Goal: Task Accomplishment & Management: Manage account settings

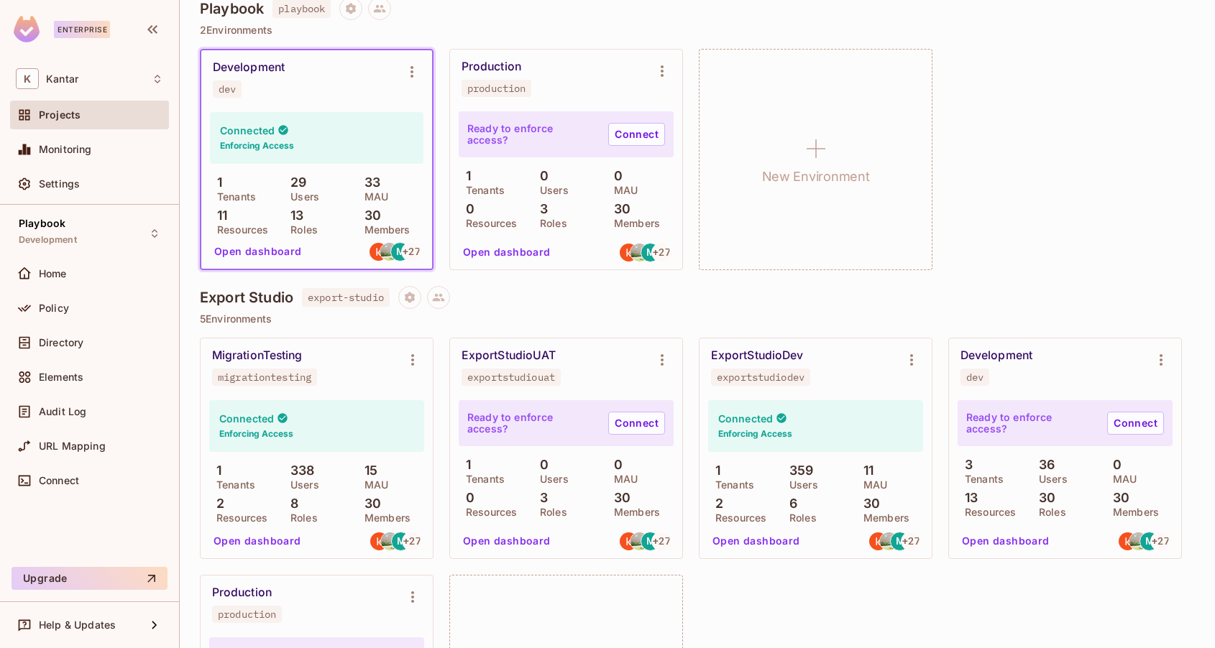
scroll to position [1021, 0]
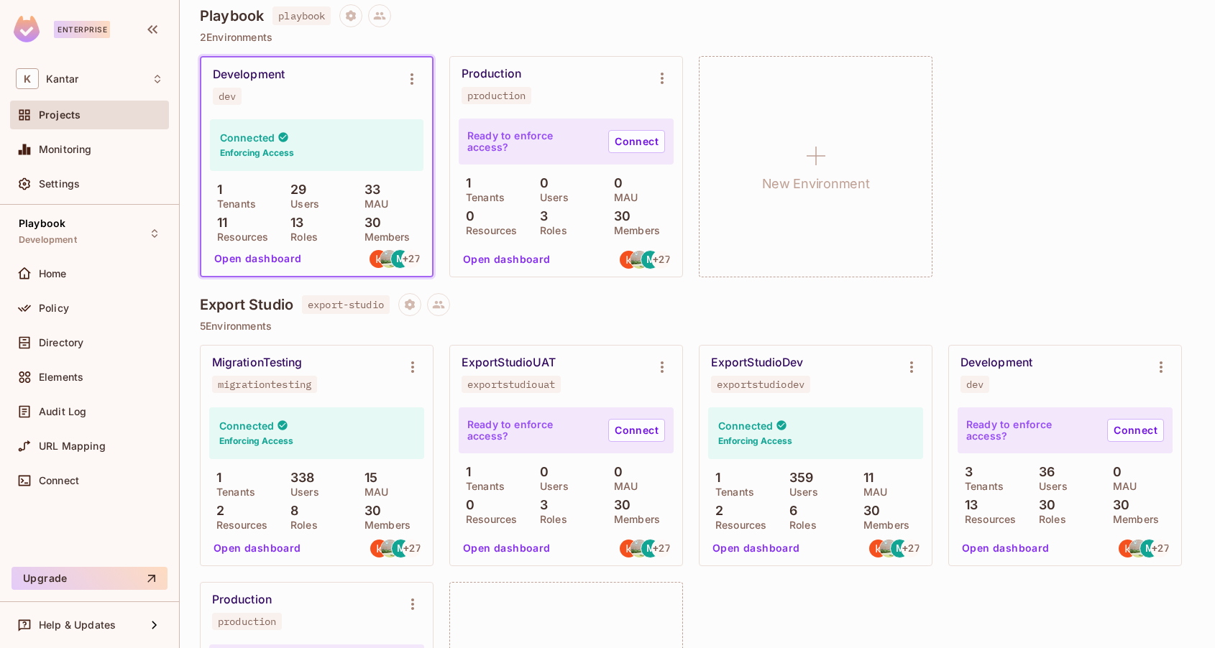
click at [285, 75] on div "Development dev" at bounding box center [305, 86] width 185 height 37
click at [415, 82] on icon "Environment settings" at bounding box center [411, 78] width 17 height 17
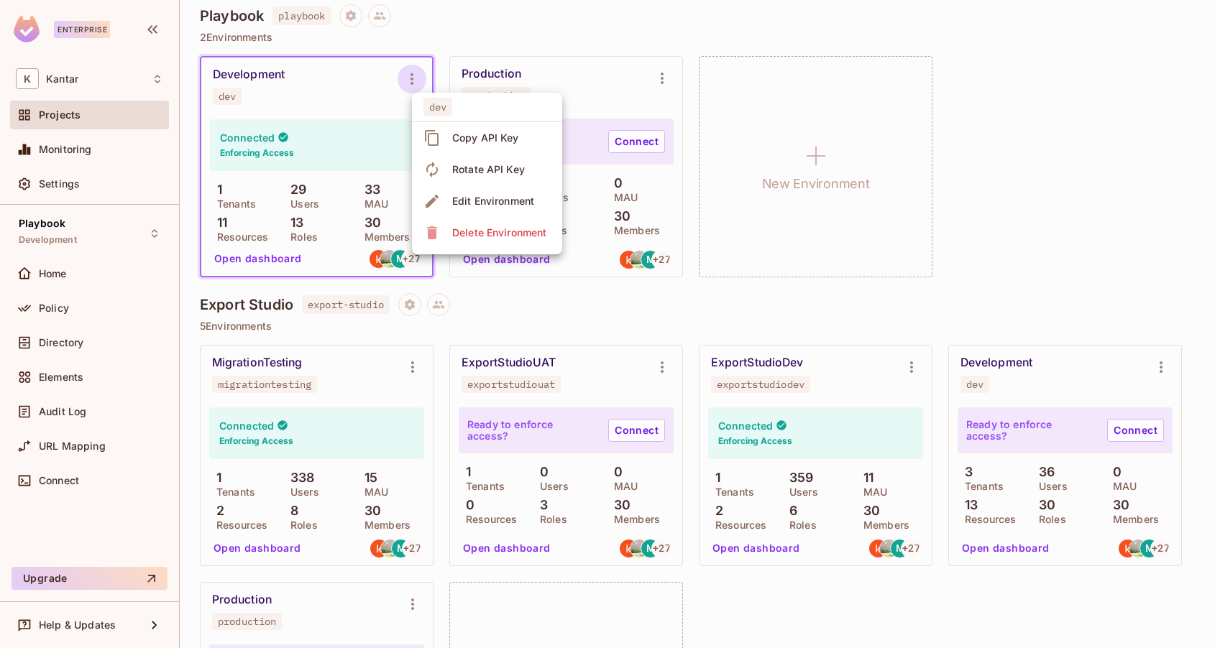
click at [322, 103] on div at bounding box center [607, 324] width 1215 height 648
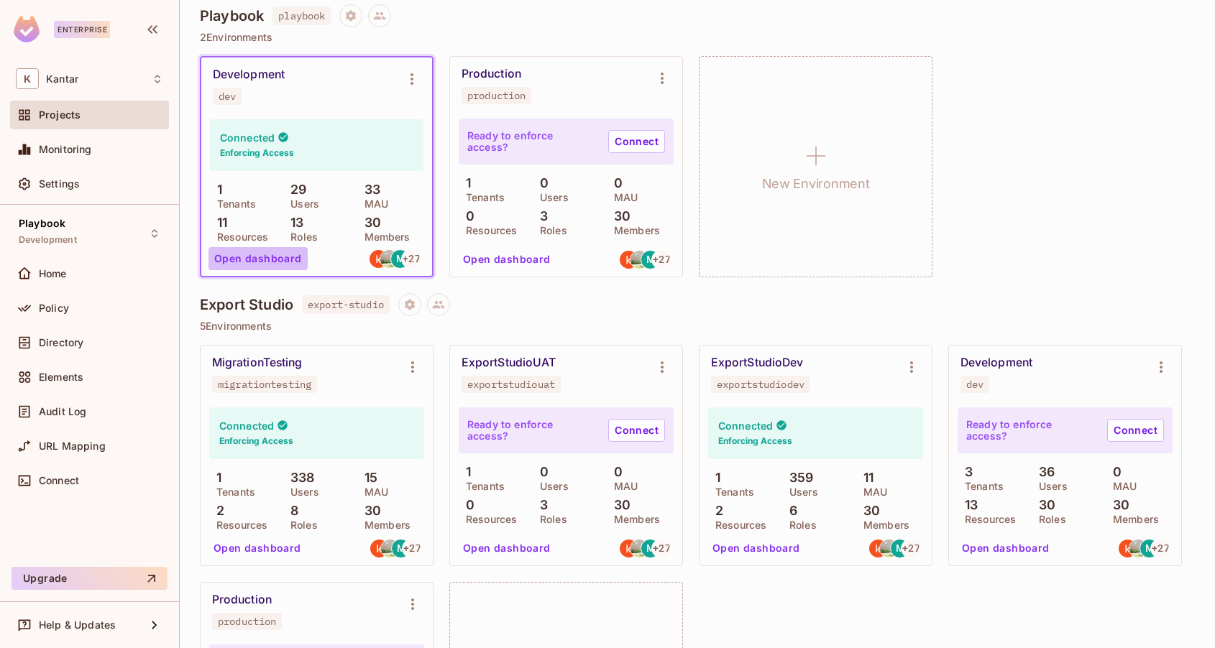
click at [280, 261] on button "Open dashboard" at bounding box center [257, 258] width 99 height 23
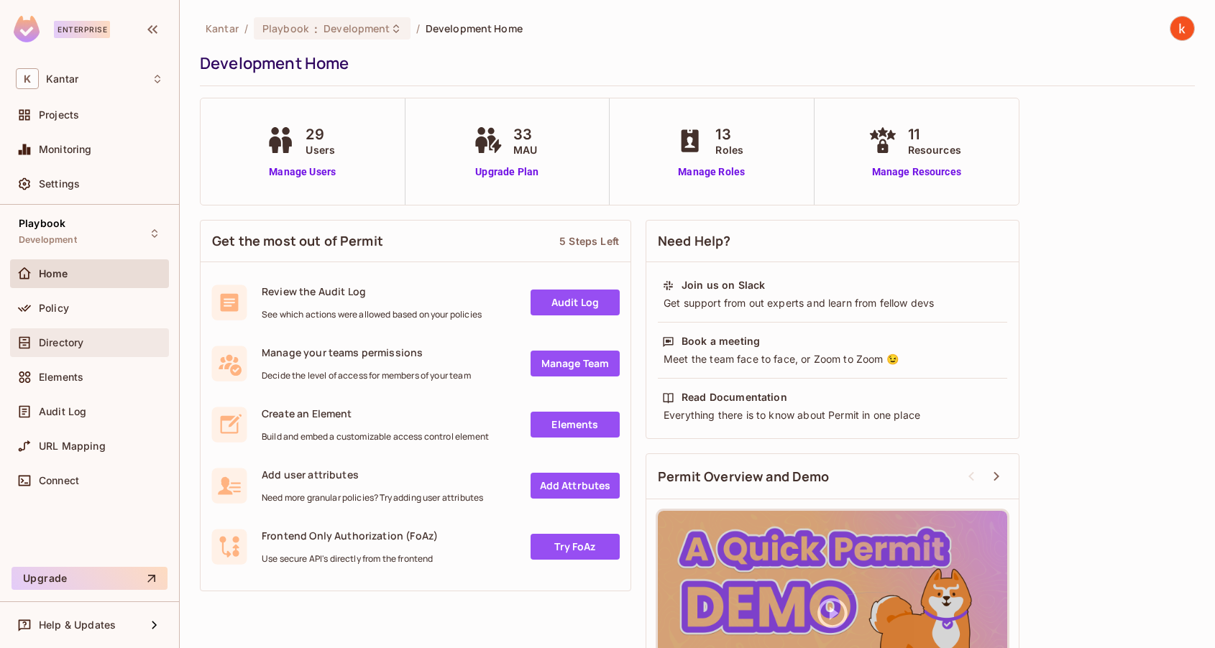
click at [65, 341] on span "Directory" at bounding box center [61, 342] width 45 height 11
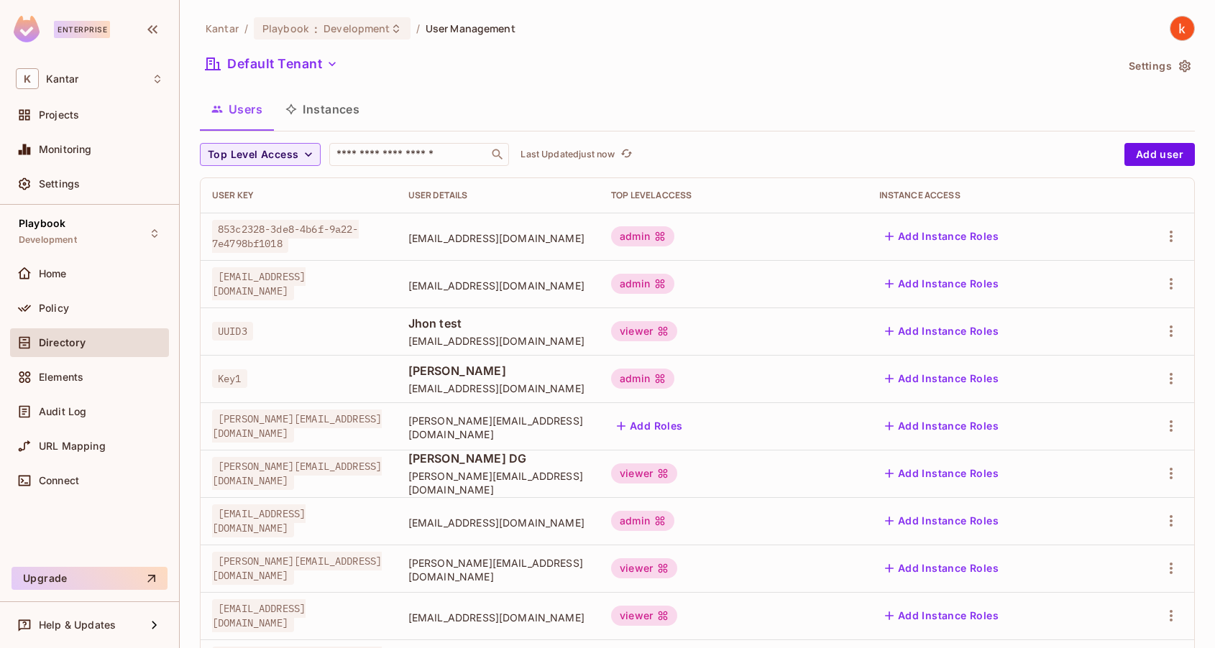
click at [329, 113] on button "Instances" at bounding box center [322, 109] width 97 height 36
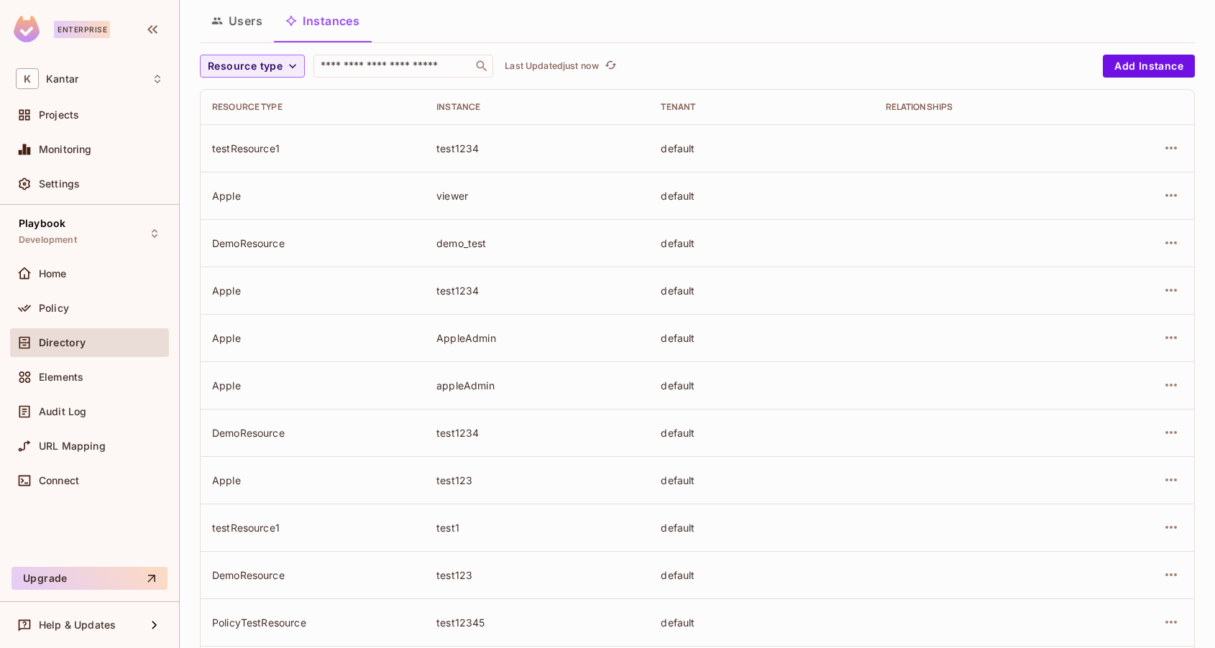
scroll to position [86, 0]
click at [1168, 246] on icon "button" at bounding box center [1170, 244] width 17 height 17
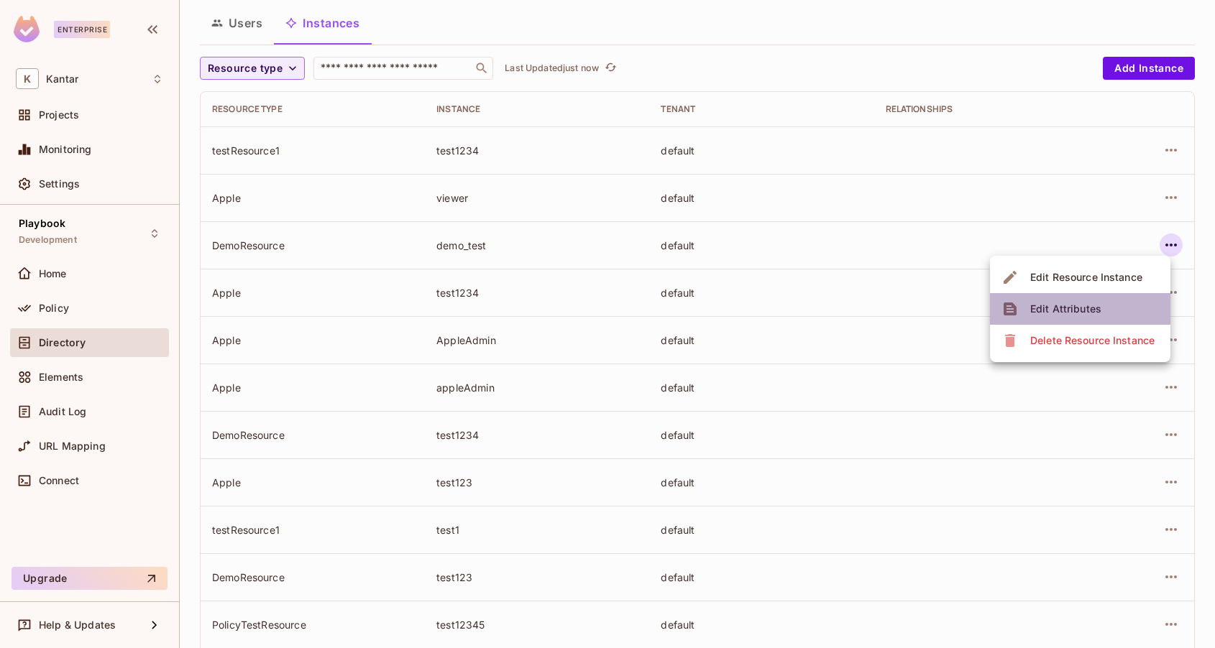
click at [1086, 312] on div "Edit Attributes" at bounding box center [1065, 309] width 71 height 14
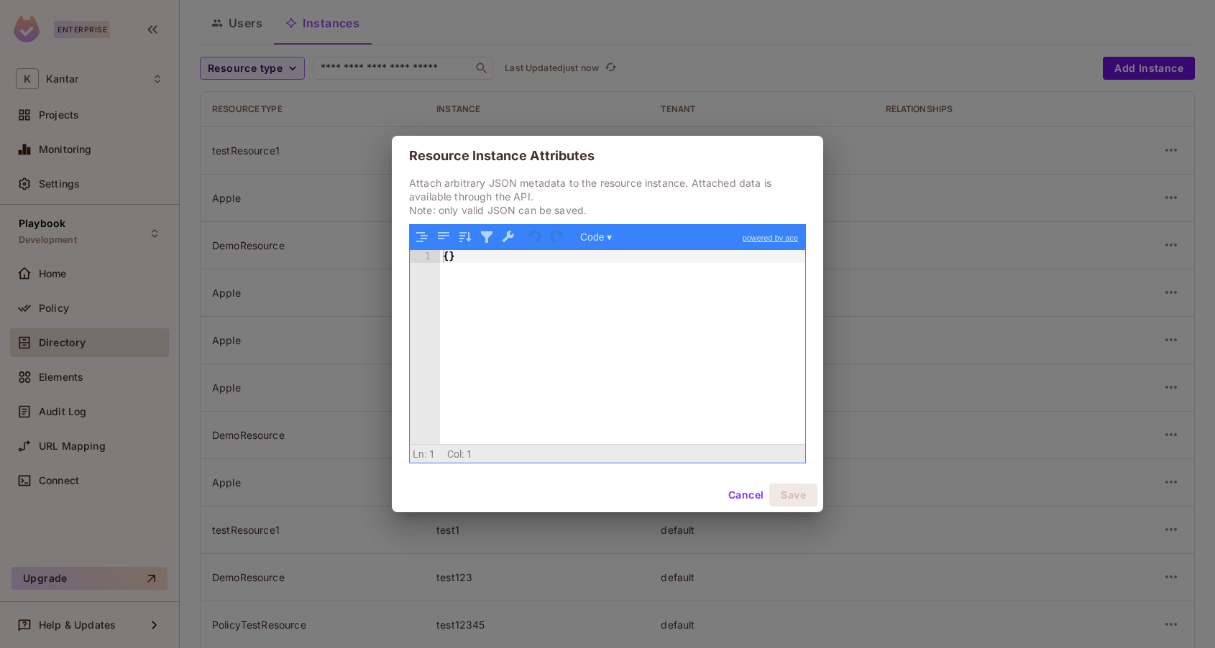
click at [741, 502] on button "Cancel" at bounding box center [745, 495] width 47 height 23
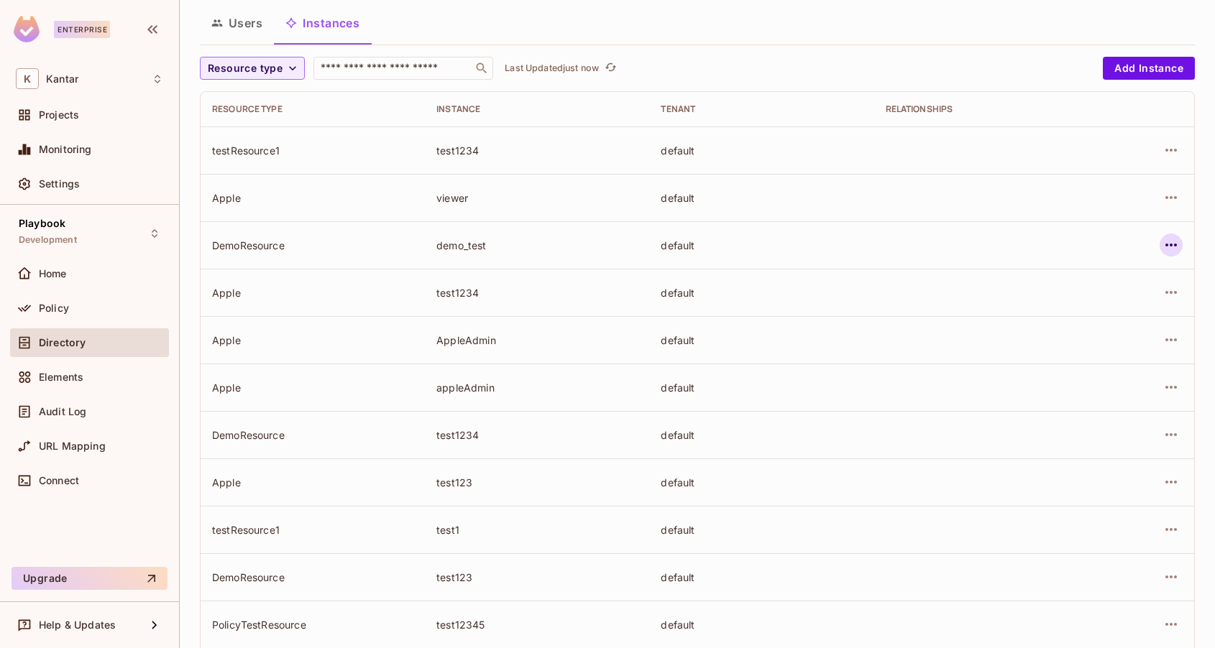
click at [1171, 243] on icon "button" at bounding box center [1170, 244] width 17 height 17
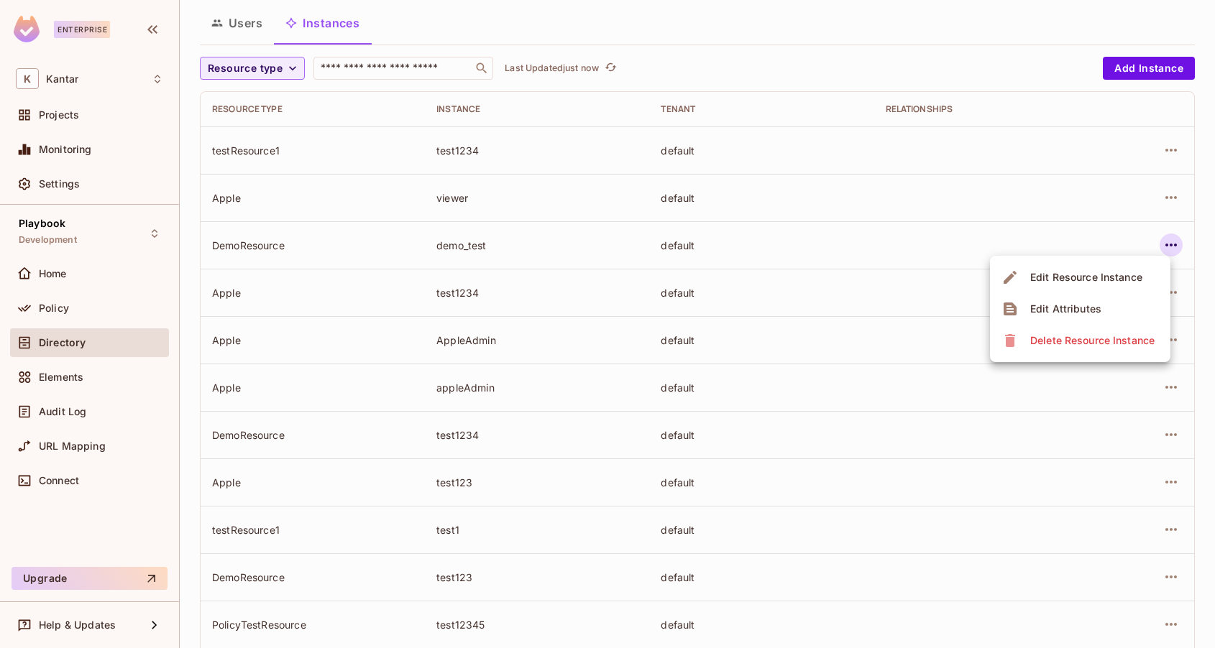
click at [1174, 191] on div at bounding box center [607, 324] width 1215 height 648
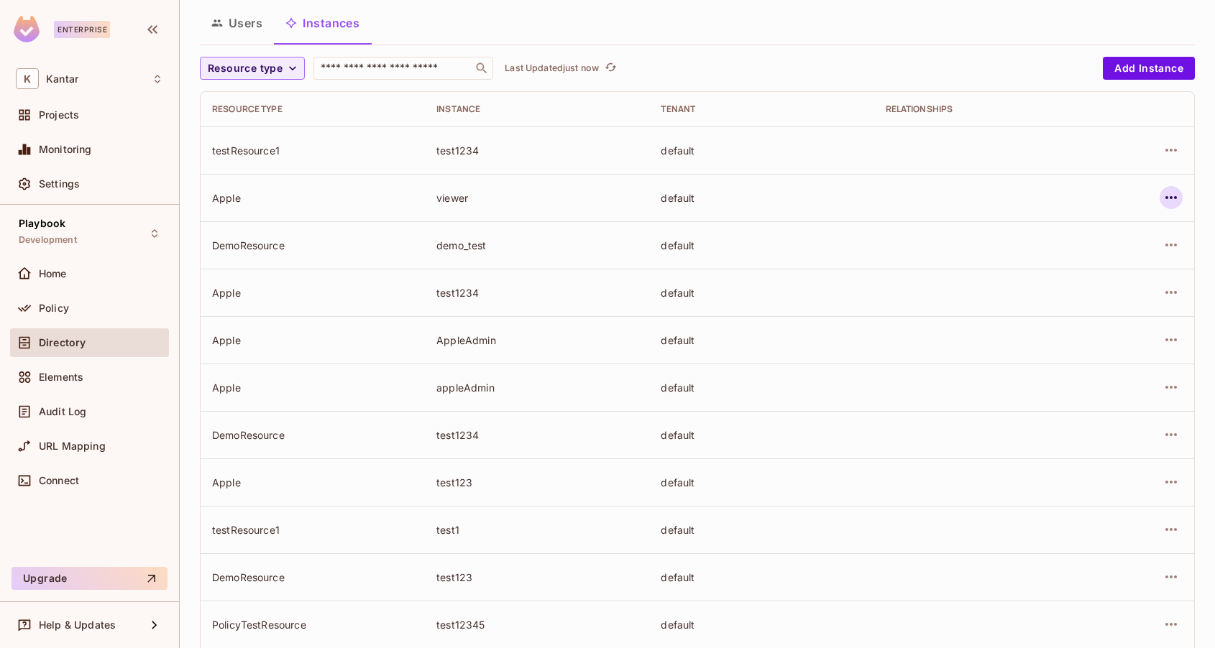
click at [1174, 193] on icon "button" at bounding box center [1170, 197] width 17 height 17
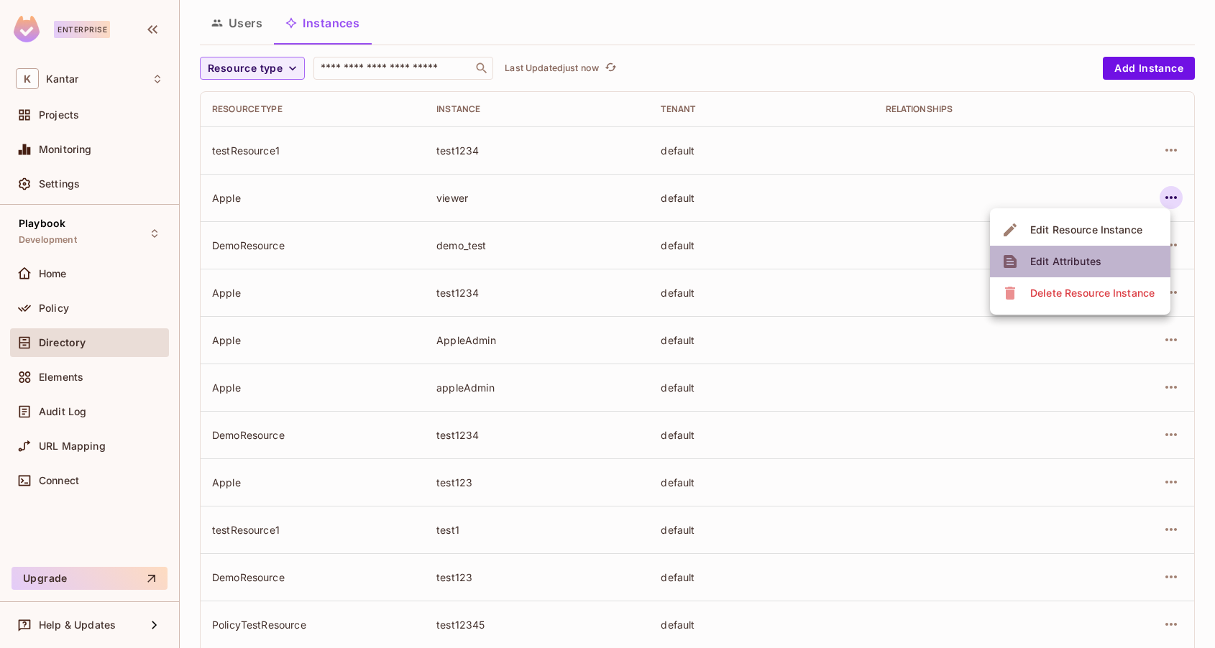
click at [1079, 269] on span "Edit Attributes" at bounding box center [1066, 261] width 80 height 23
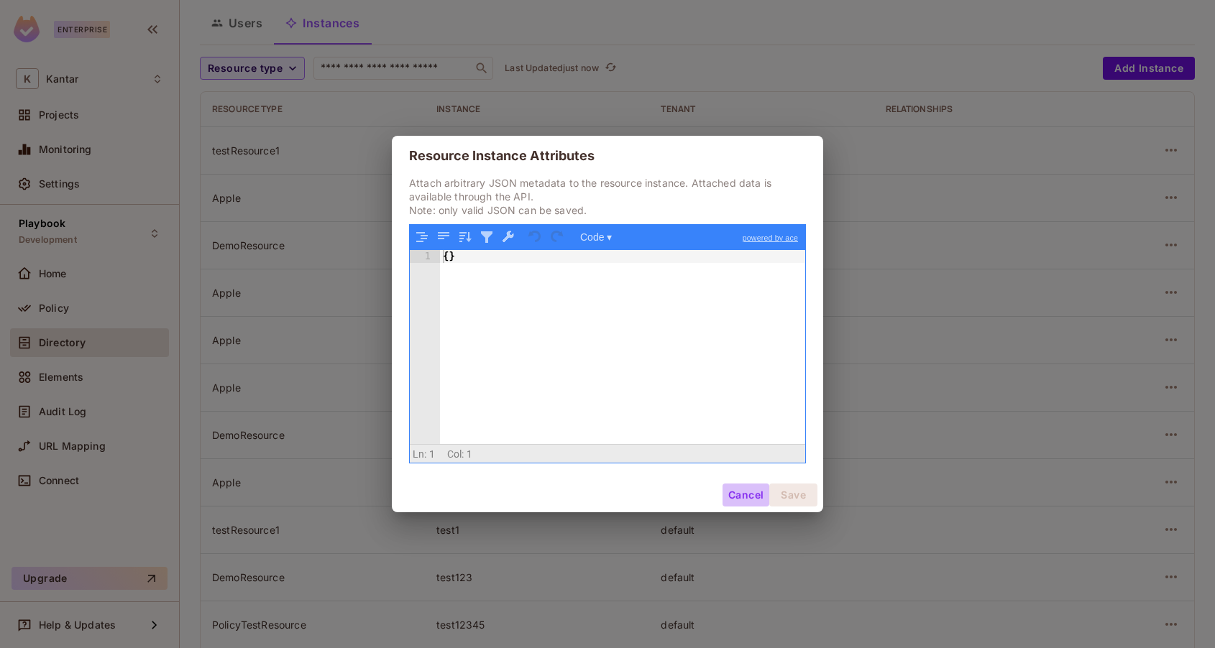
click at [753, 494] on button "Cancel" at bounding box center [745, 495] width 47 height 23
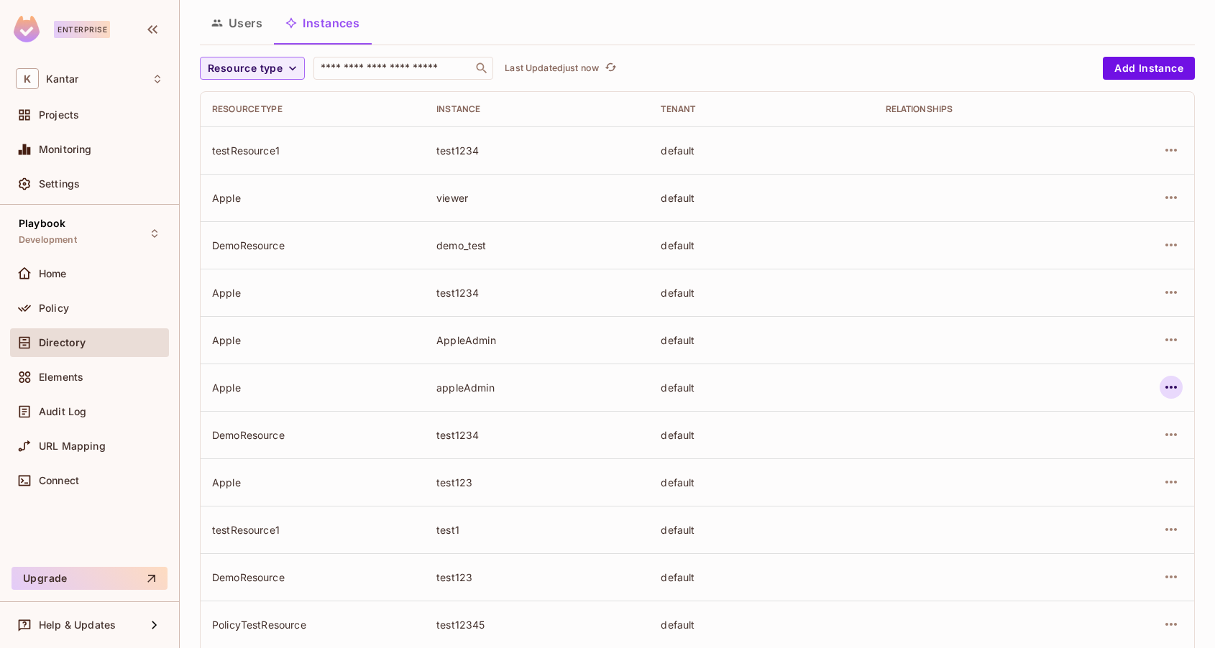
click at [1178, 385] on icon "button" at bounding box center [1170, 387] width 17 height 17
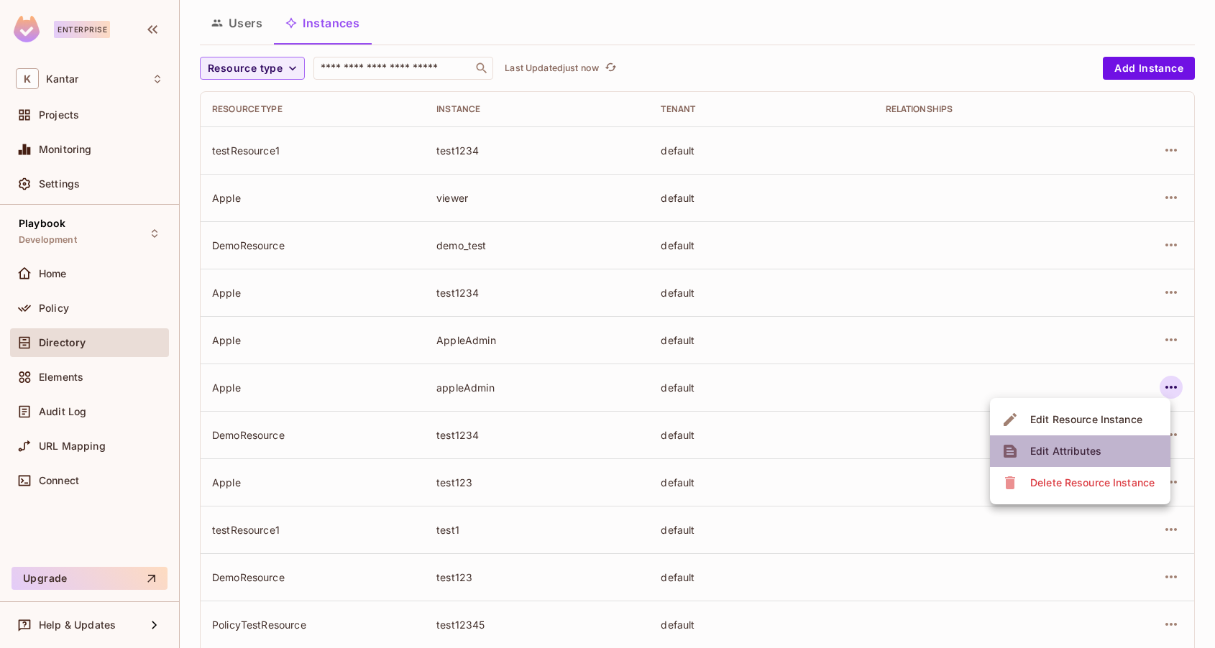
click at [1061, 451] on div "Edit Attributes" at bounding box center [1065, 451] width 71 height 14
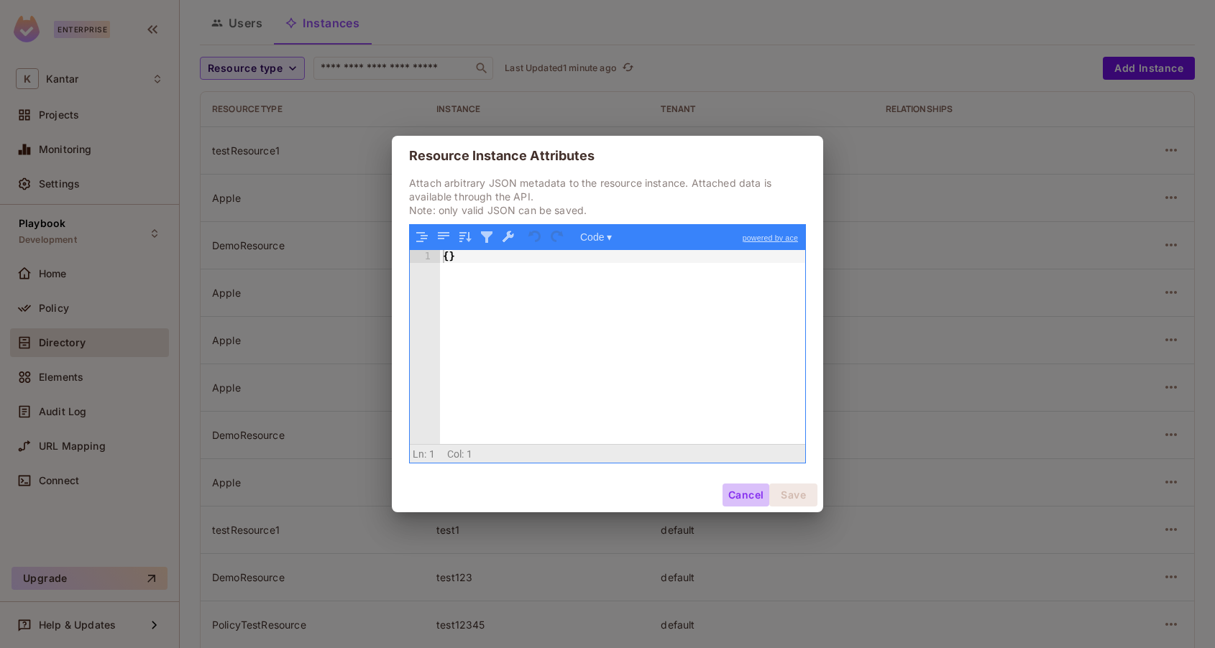
click at [742, 498] on button "Cancel" at bounding box center [745, 495] width 47 height 23
